Goal: Navigation & Orientation: Find specific page/section

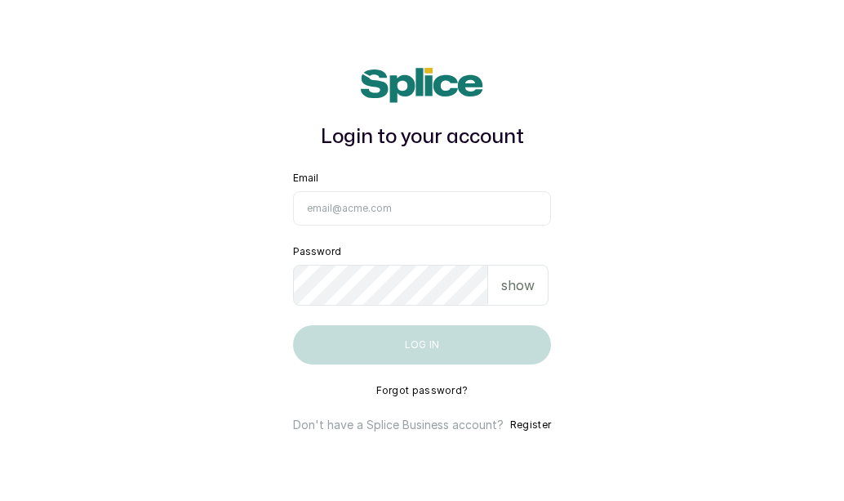
type input "[EMAIL_ADDRESS][DOMAIN_NAME]"
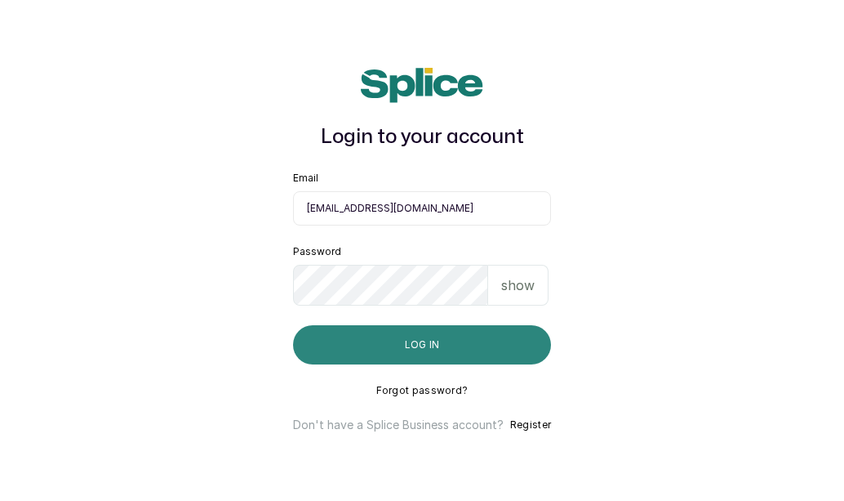
click at [478, 337] on button "Log in" at bounding box center [422, 344] width 258 height 39
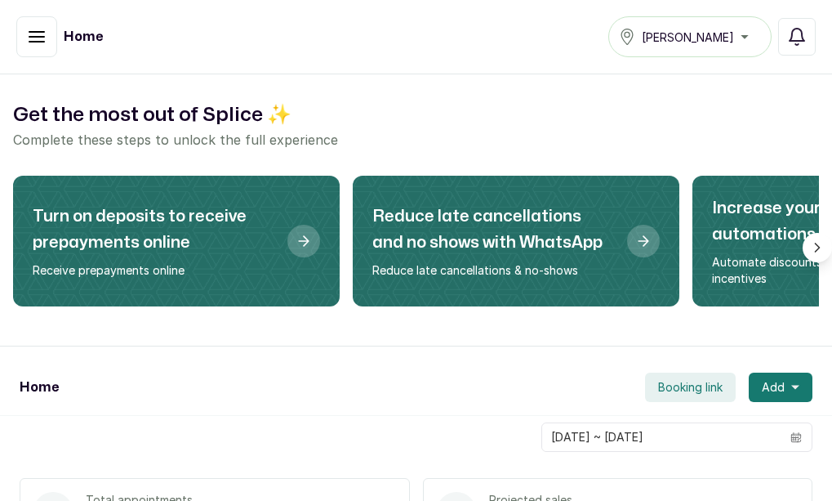
click at [744, 33] on div "[PERSON_NAME]" at bounding box center [690, 37] width 142 height 20
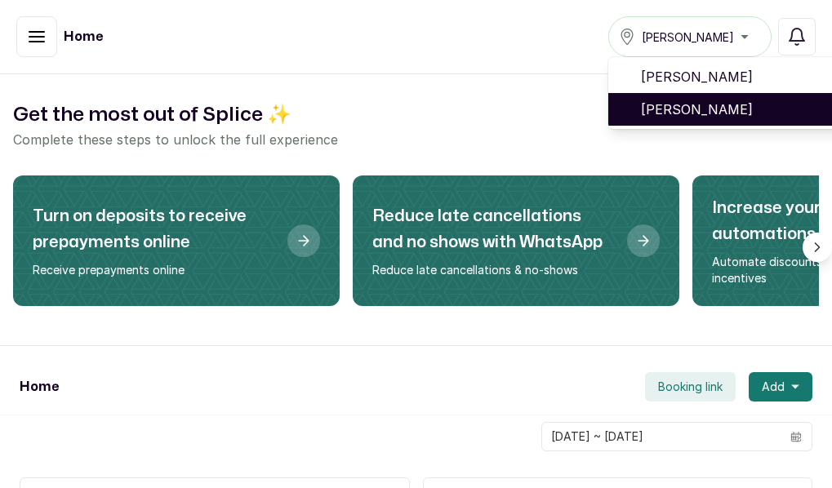
scroll to position [0, 21]
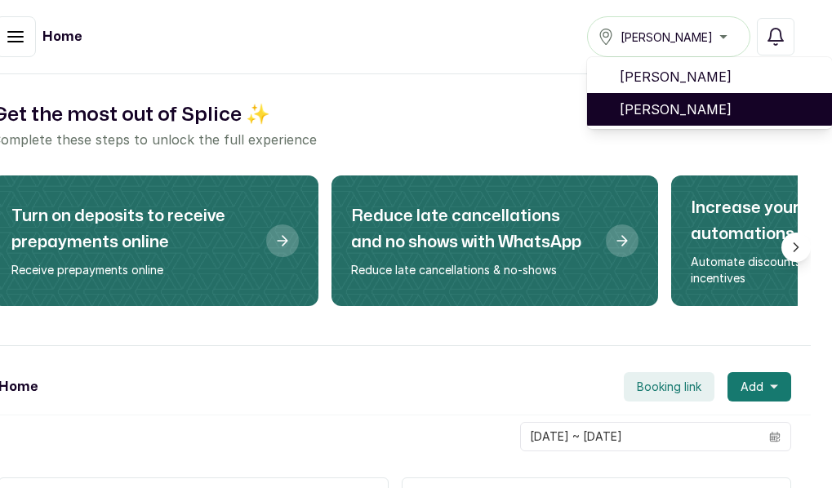
click at [729, 105] on span "Tasala Lekki" at bounding box center [719, 110] width 199 height 20
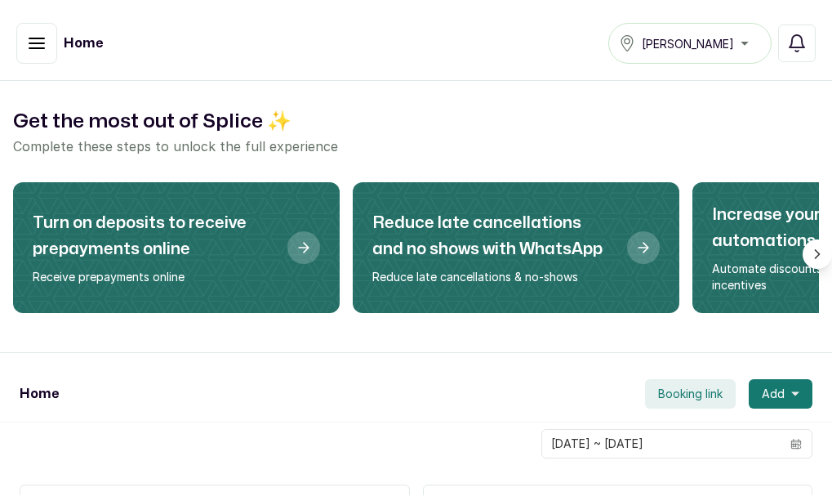
scroll to position [0, 0]
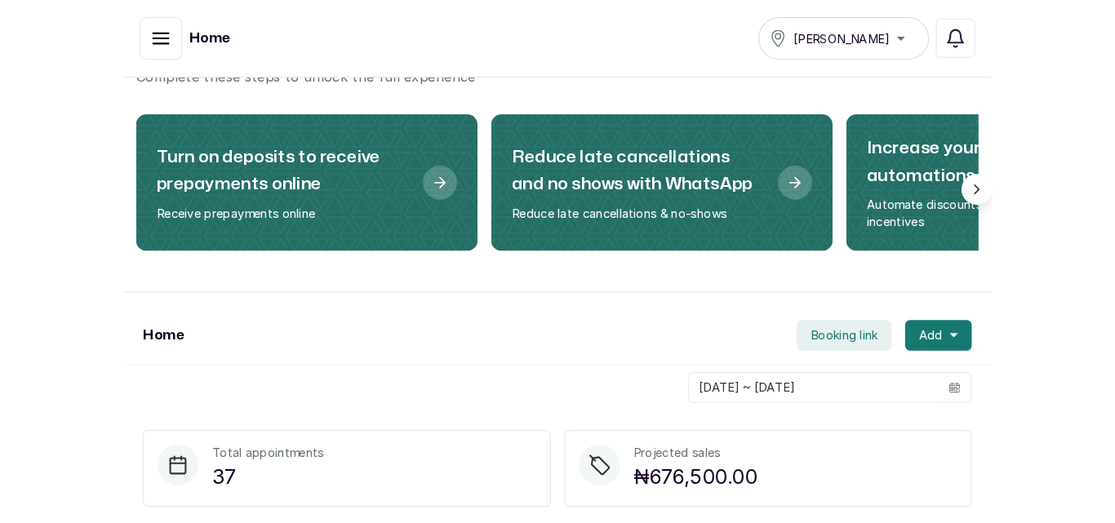
scroll to position [29, 0]
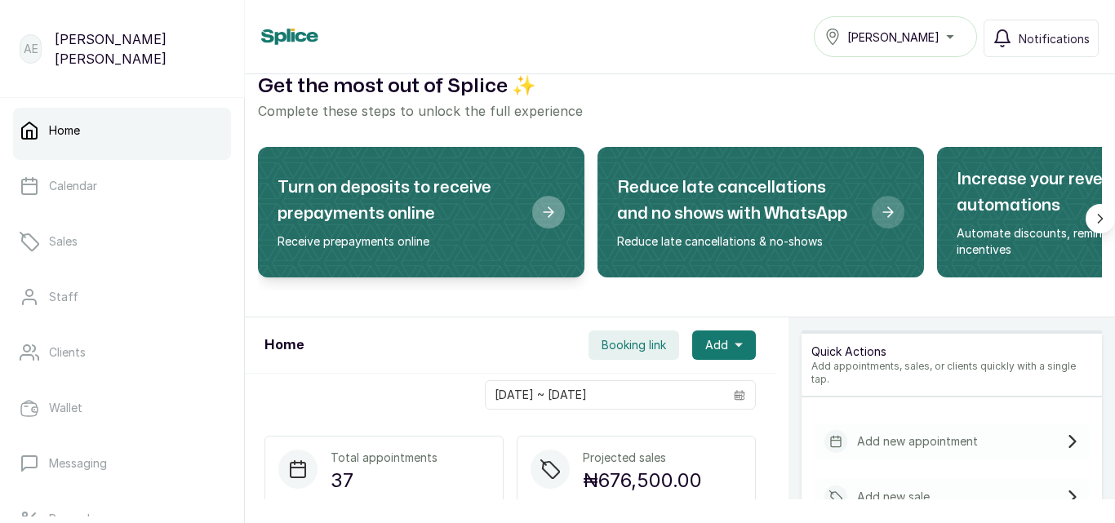
click at [564, 234] on div "Turn on deposits to receive prepayments online Receive prepayments online" at bounding box center [421, 212] width 287 height 91
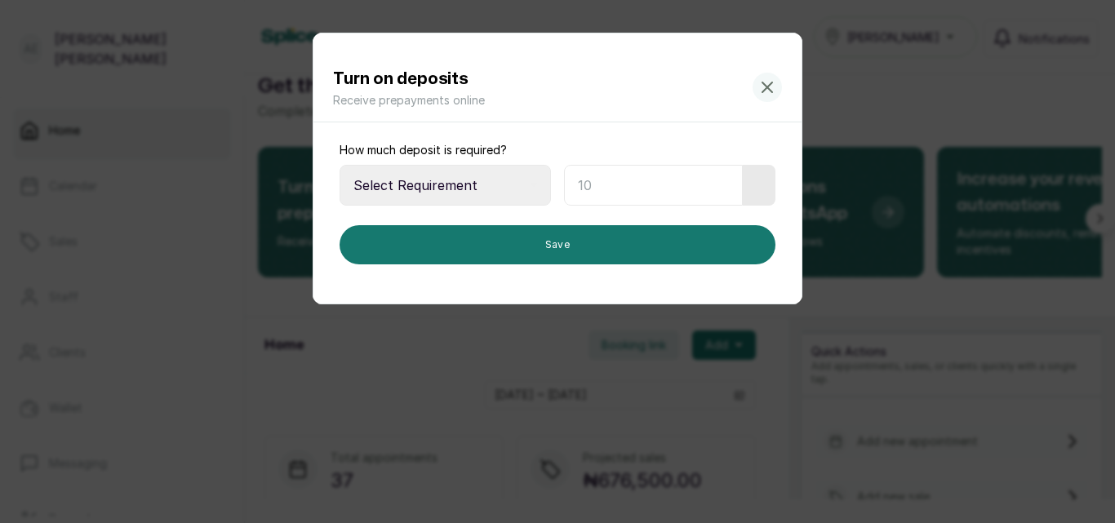
click at [776, 79] on icon at bounding box center [768, 88] width 20 height 20
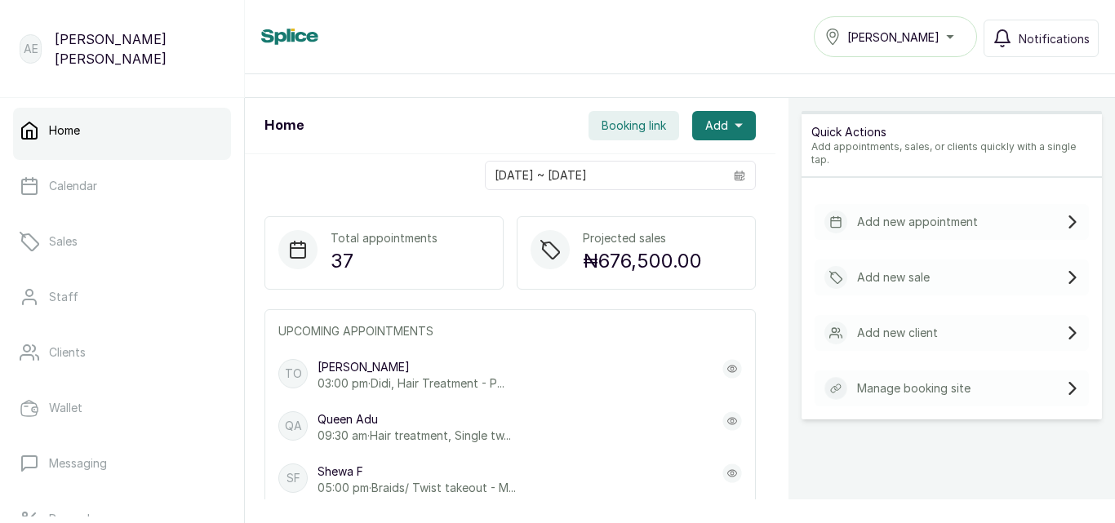
scroll to position [252, 0]
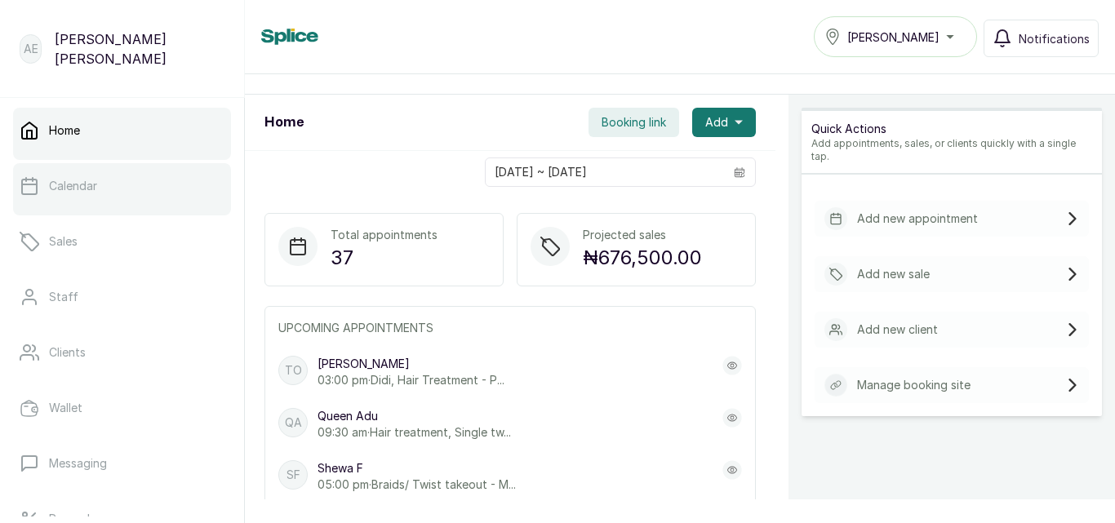
click at [91, 189] on p "Calendar" at bounding box center [73, 186] width 48 height 16
